Goal: Information Seeking & Learning: Learn about a topic

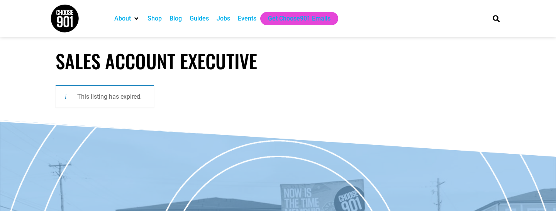
click at [228, 17] on div "Jobs" at bounding box center [224, 18] width 14 height 9
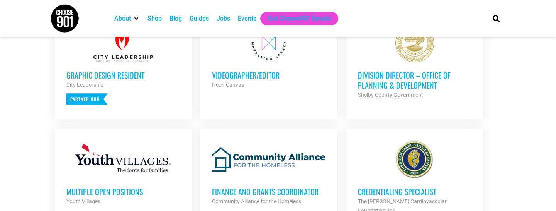
scroll to position [321, 0]
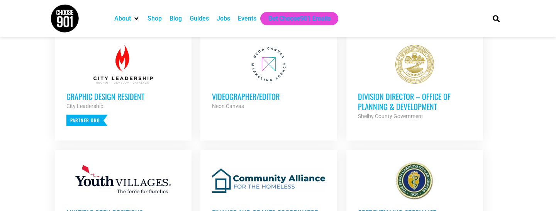
click at [397, 95] on h3 "Division Director – Office of Planning & Development" at bounding box center [415, 101] width 114 height 20
